Goal: Task Accomplishment & Management: Use online tool/utility

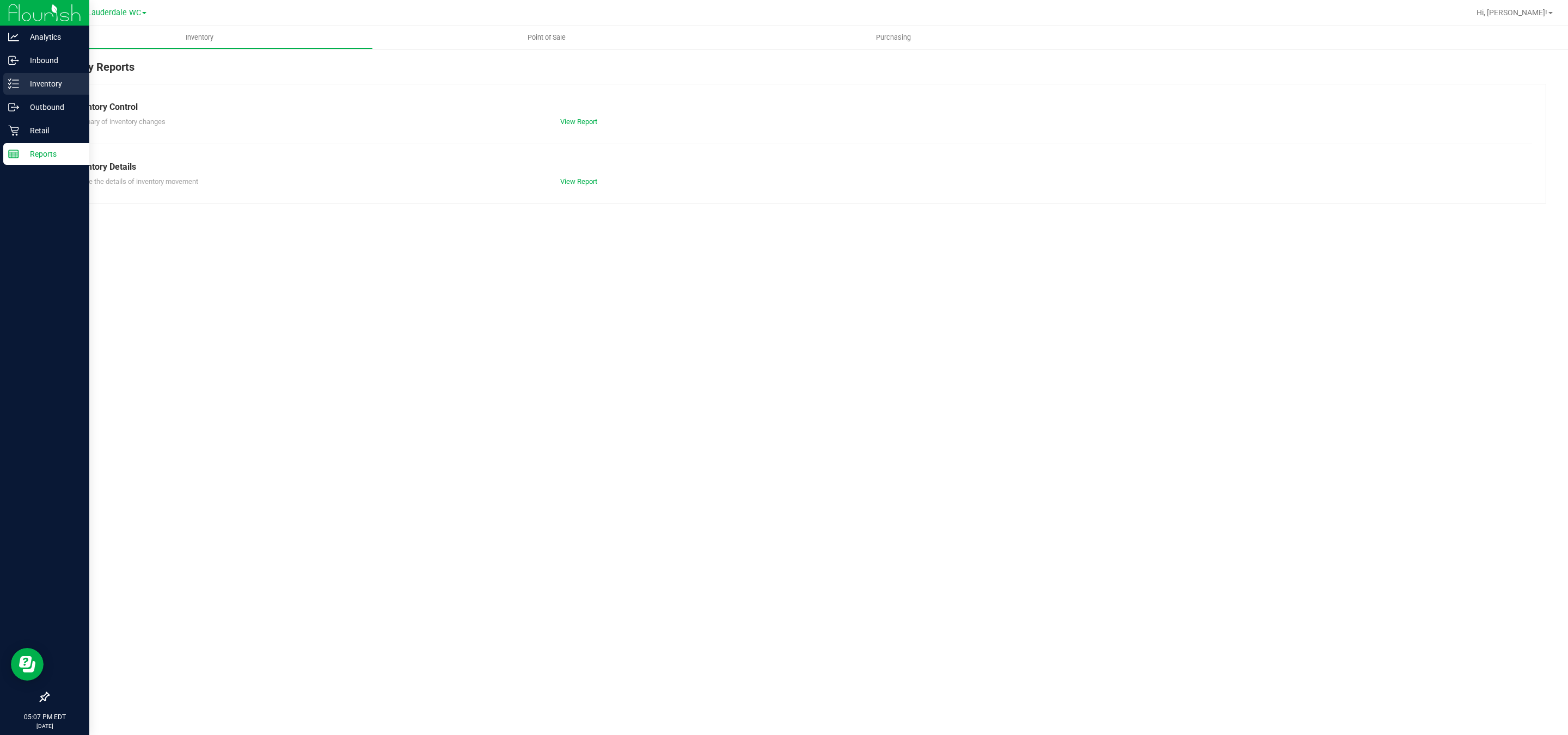
click at [15, 91] on div "Inventory" at bounding box center [46, 84] width 86 height 22
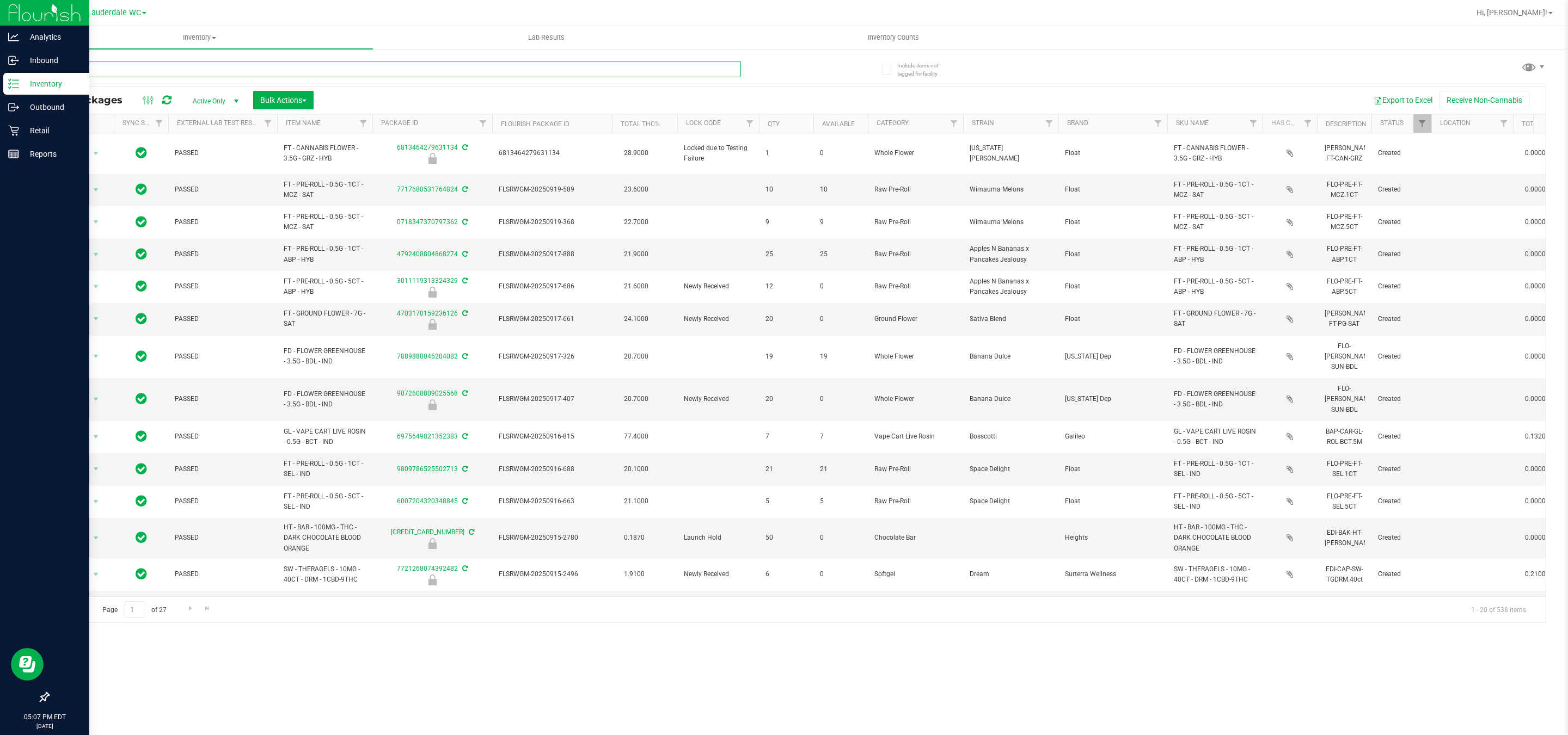
click at [227, 71] on input "text" at bounding box center [394, 69] width 693 height 16
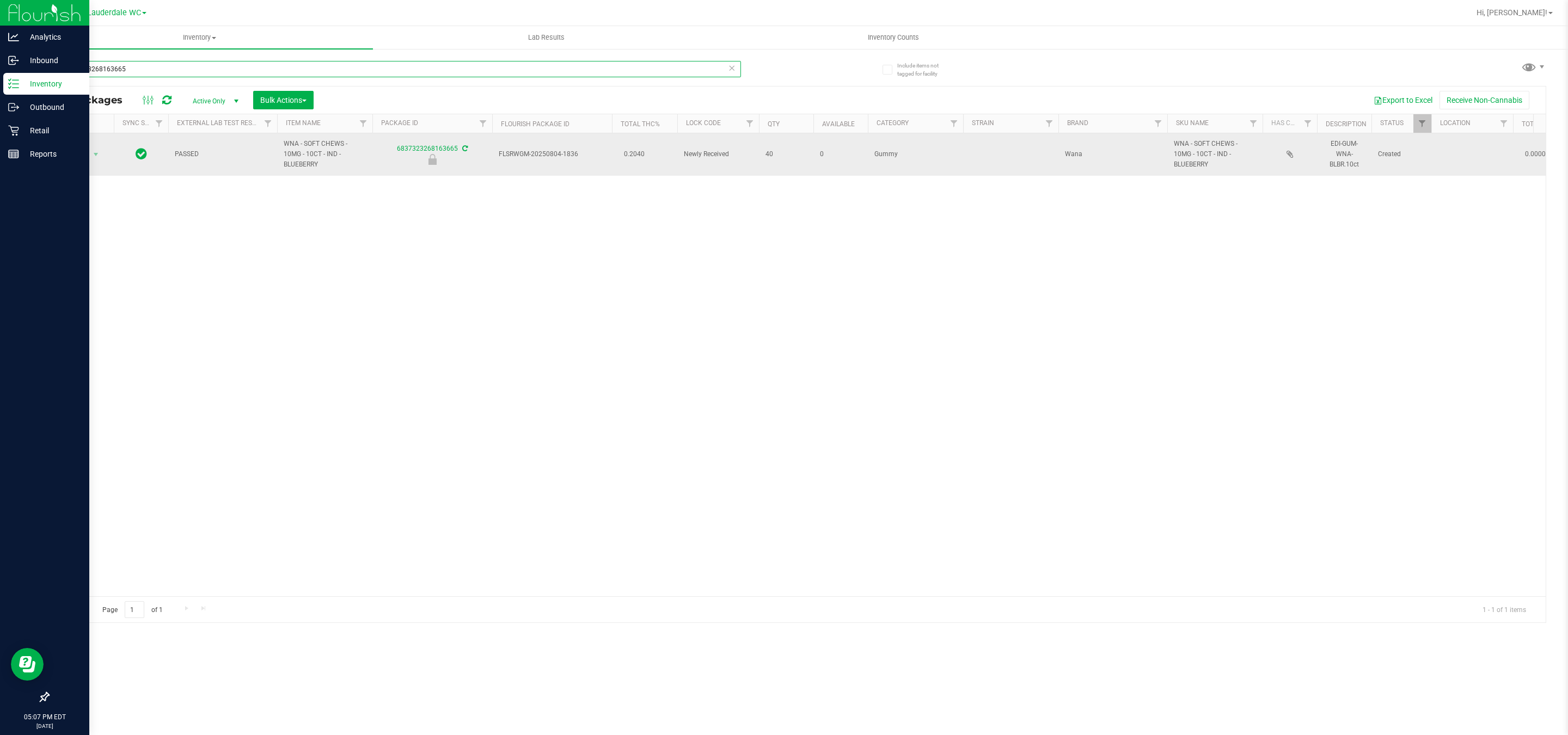
type input "6837323268163665"
click at [84, 175] on td "Action Action Edit attributes Global inventory Locate package Package audit log…" at bounding box center [81, 154] width 66 height 42
click at [91, 155] on span "select" at bounding box center [96, 155] width 9 height 9
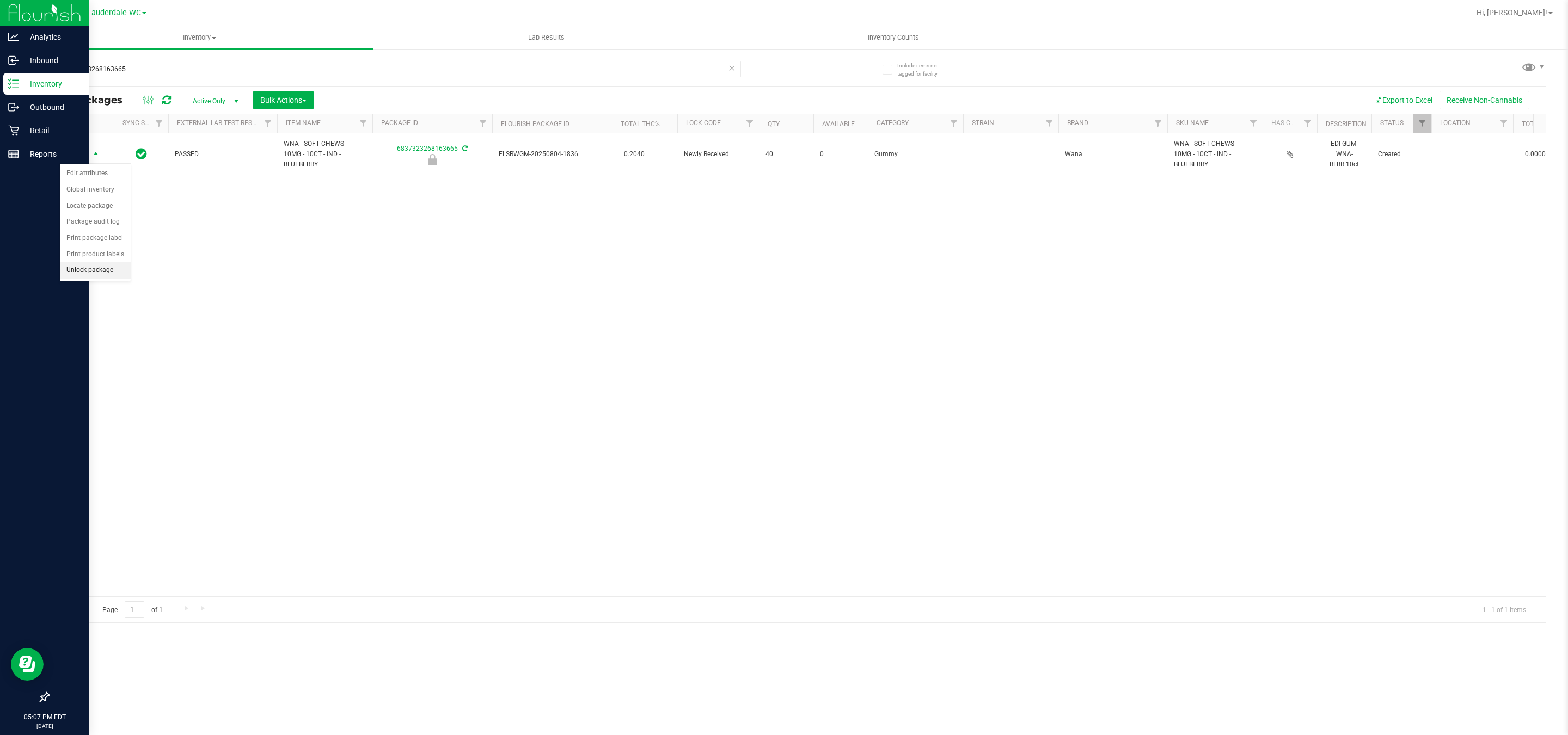
click at [74, 270] on li "Unlock package" at bounding box center [95, 270] width 71 height 16
